Goal: Transaction & Acquisition: Book appointment/travel/reservation

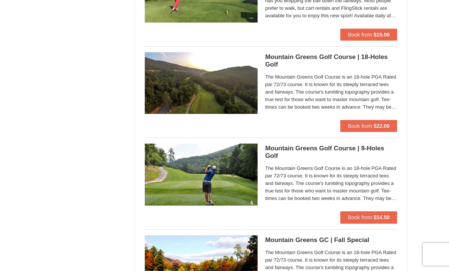
scroll to position [487, 0]
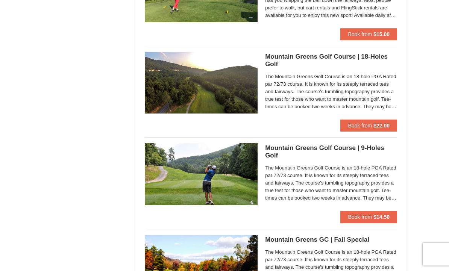
click at [369, 117] on div "Mountain Greens Golf Course | 18-Holes Golf Mountain Greens Golf Course The Mou…" at bounding box center [331, 86] width 132 height 68
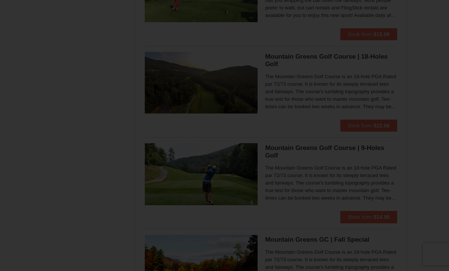
scroll to position [487, 0]
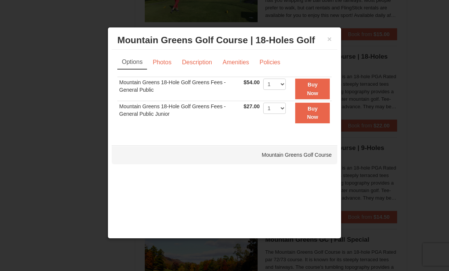
click at [202, 62] on link "Description" at bounding box center [197, 62] width 40 height 14
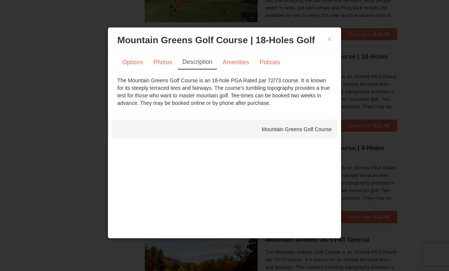
click at [73, 70] on div at bounding box center [224, 135] width 449 height 271
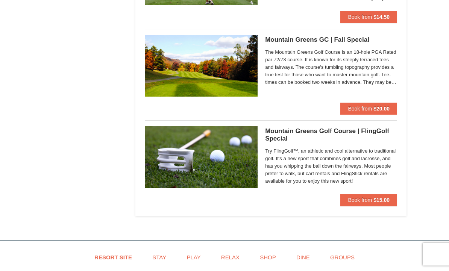
scroll to position [687, 0]
click at [363, 106] on span "Book from" at bounding box center [360, 109] width 24 height 6
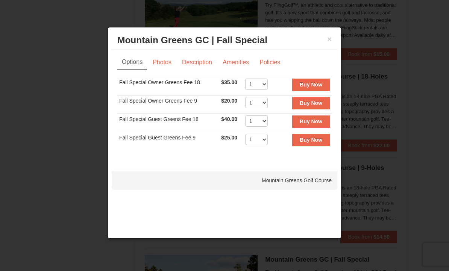
scroll to position [466, 0]
click at [329, 40] on button "×" at bounding box center [329, 39] width 5 height 8
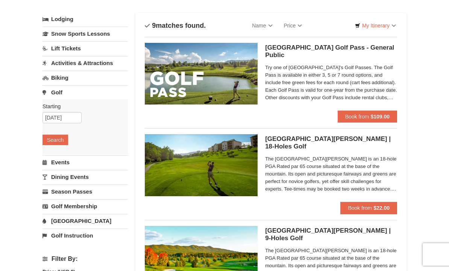
scroll to position [0, 0]
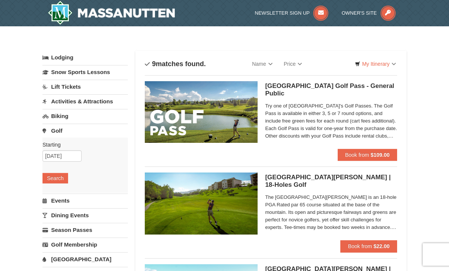
click at [72, 103] on link "Activities & Attractions" at bounding box center [84, 101] width 85 height 14
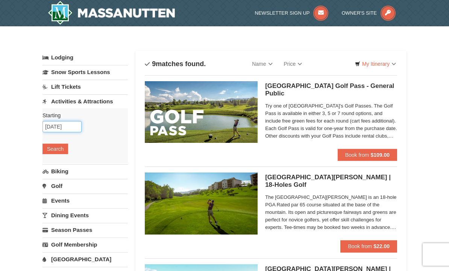
click at [65, 127] on input "09/11/2025" at bounding box center [61, 126] width 39 height 11
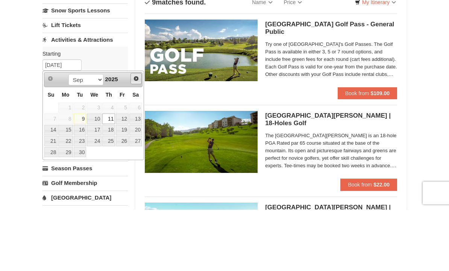
click at [133, 137] on span "Next" at bounding box center [136, 140] width 6 height 6
click at [135, 137] on span "Next" at bounding box center [136, 140] width 6 height 6
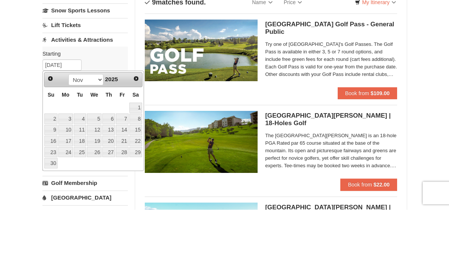
click at [136, 137] on span "Next" at bounding box center [136, 140] width 6 height 6
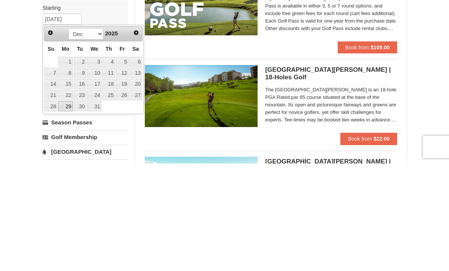
click at [68, 209] on link "29" at bounding box center [65, 214] width 14 height 11
type input "[DATE]"
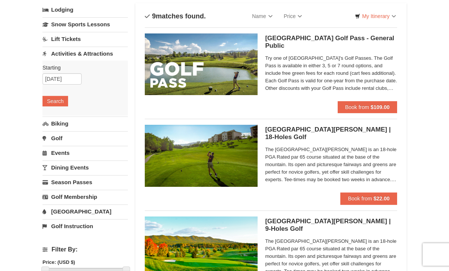
scroll to position [47, 0]
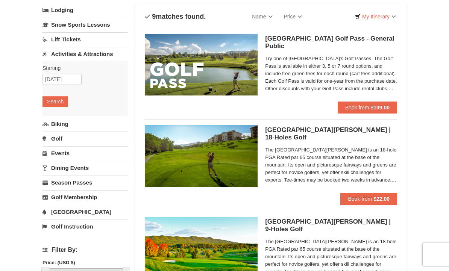
click at [55, 99] on button "Search" at bounding box center [55, 101] width 26 height 11
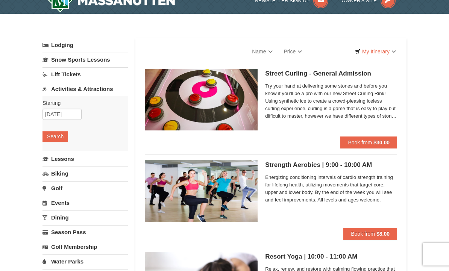
select select "9"
